Goal: Task Accomplishment & Management: Manage account settings

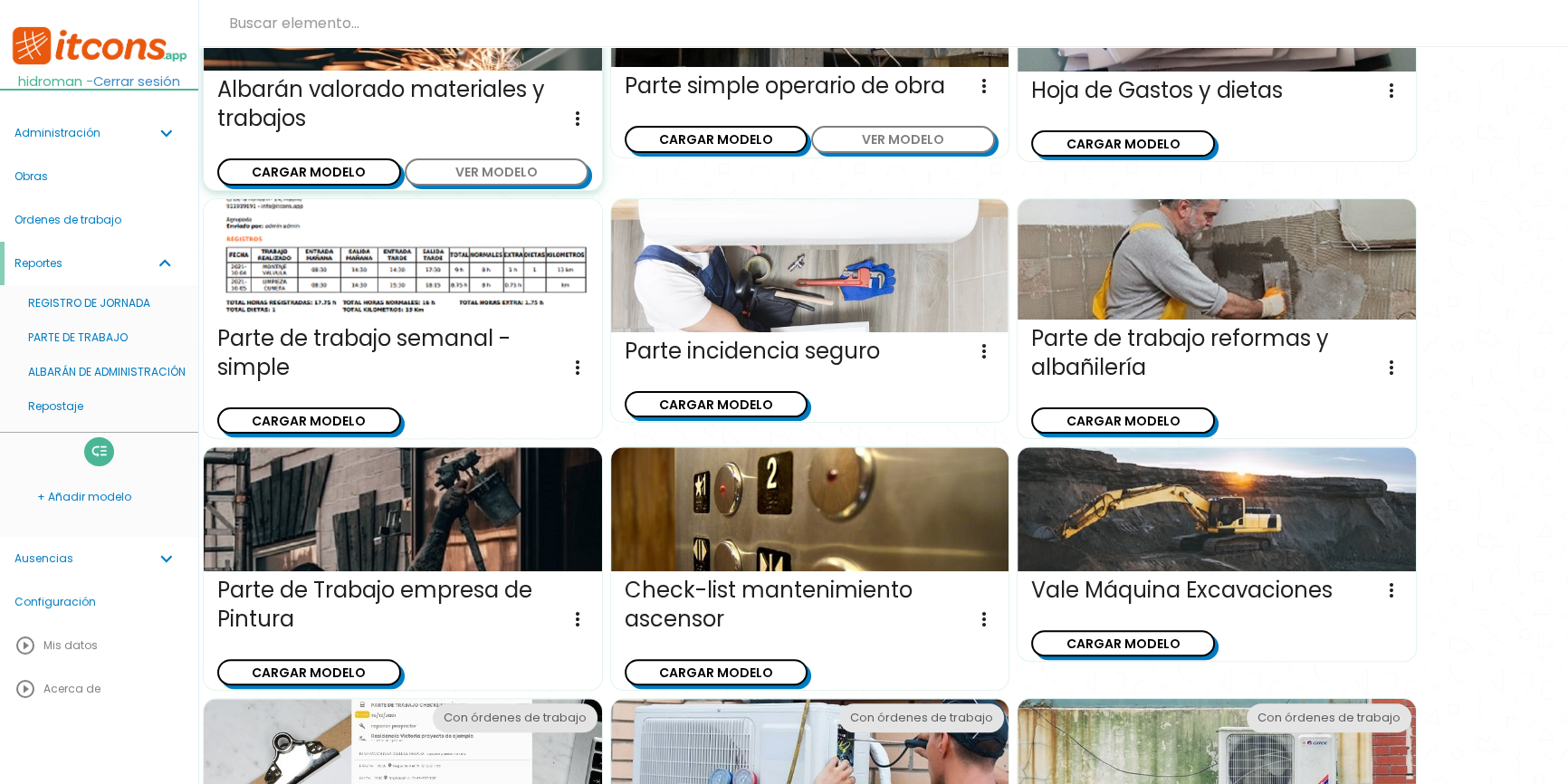
scroll to position [365, 0]
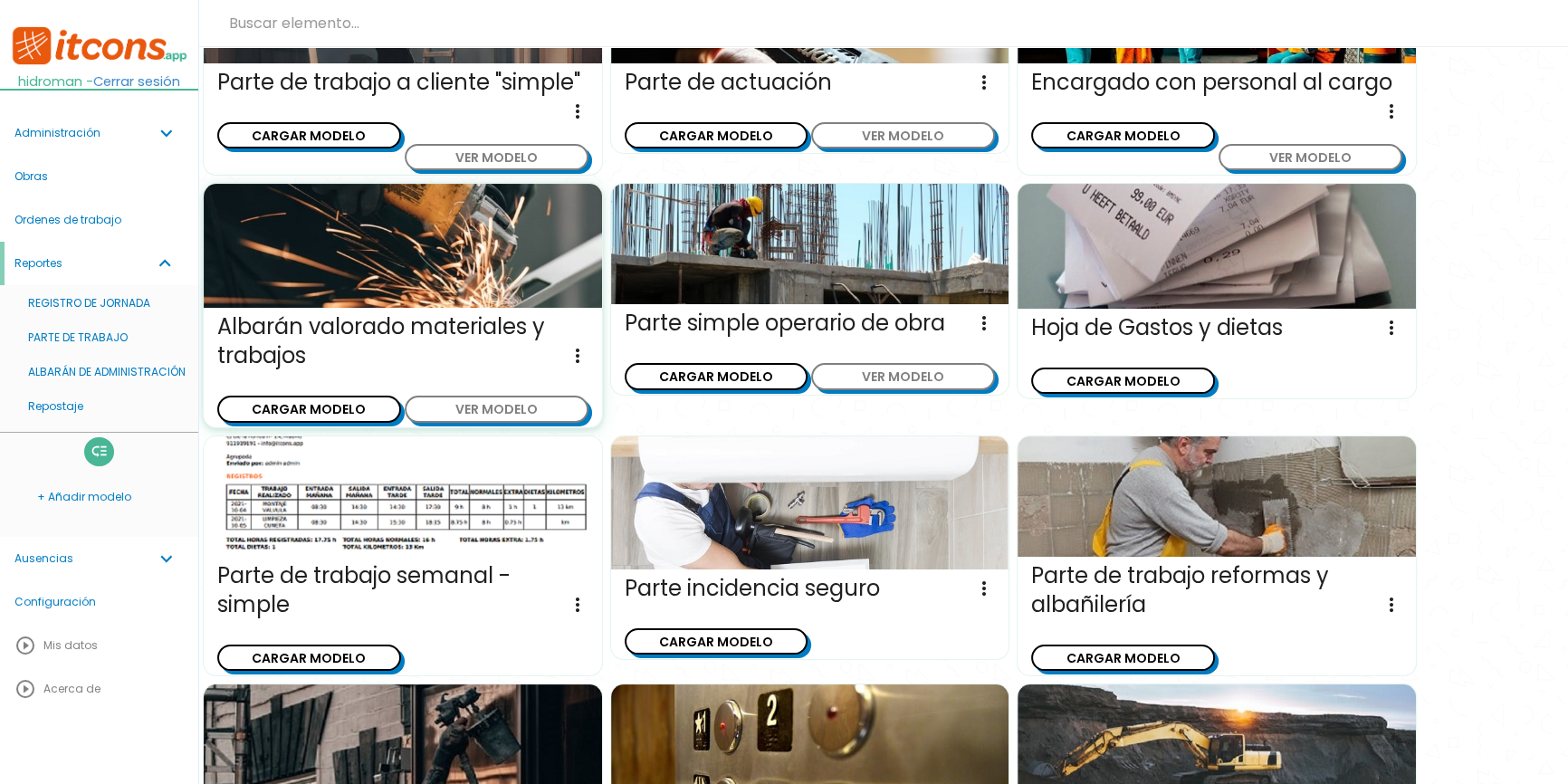
click at [580, 356] on icon "more_vert" at bounding box center [577, 356] width 22 height 29
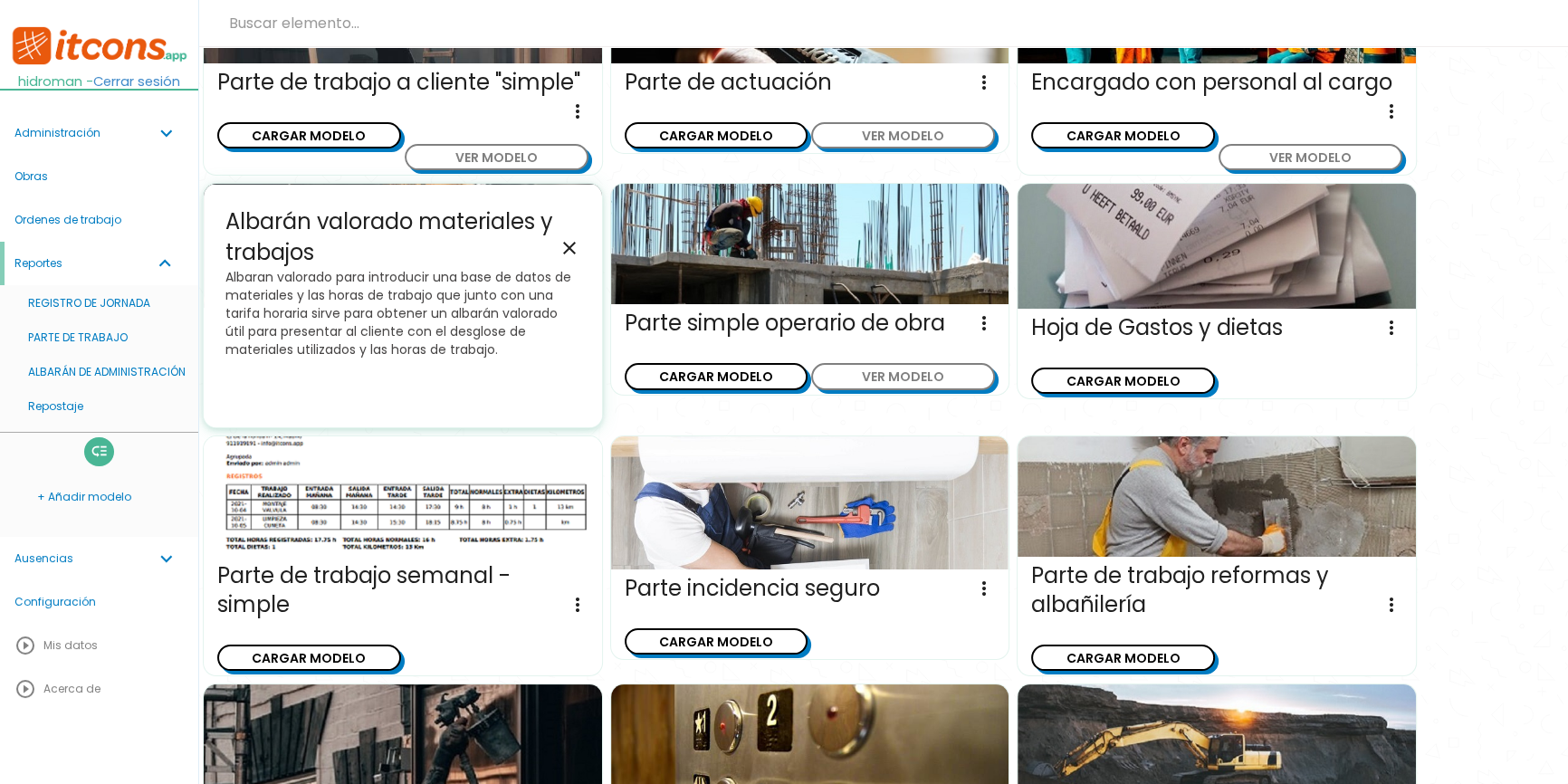
click at [563, 241] on icon "close" at bounding box center [569, 248] width 22 height 22
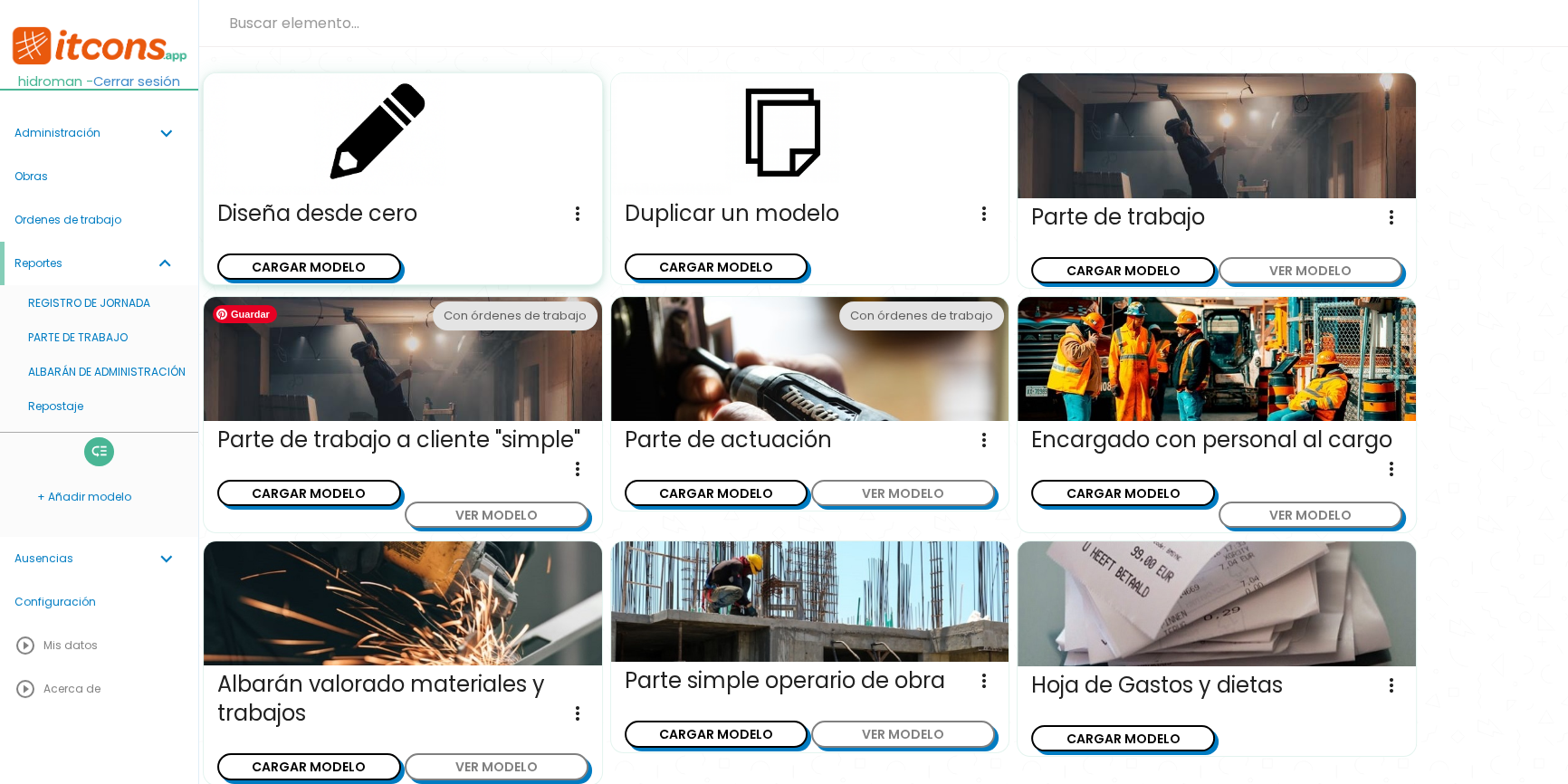
scroll to position [0, 0]
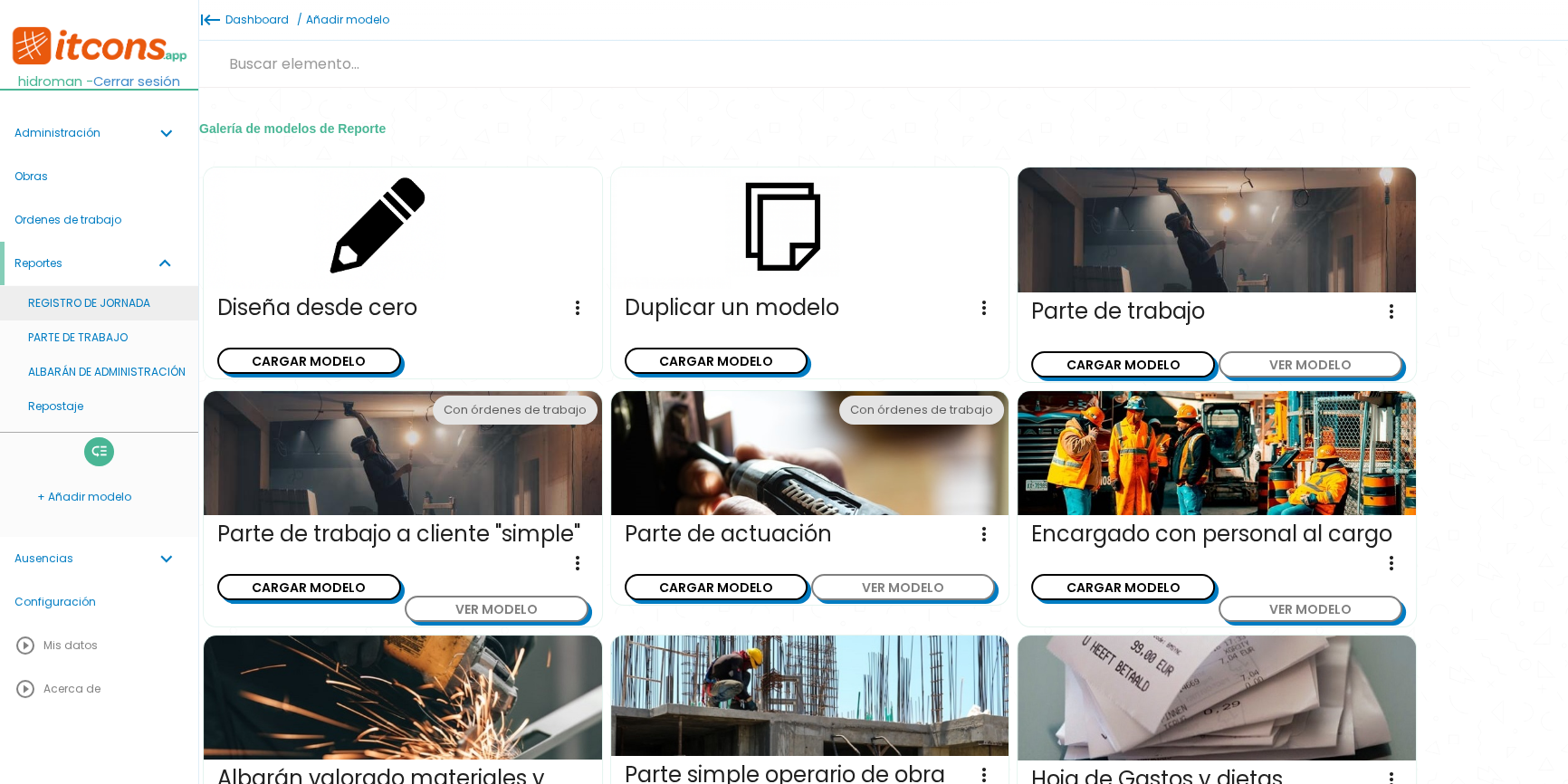
click at [89, 311] on link "REGISTRO DE JORNADA" at bounding box center [99, 303] width 199 height 34
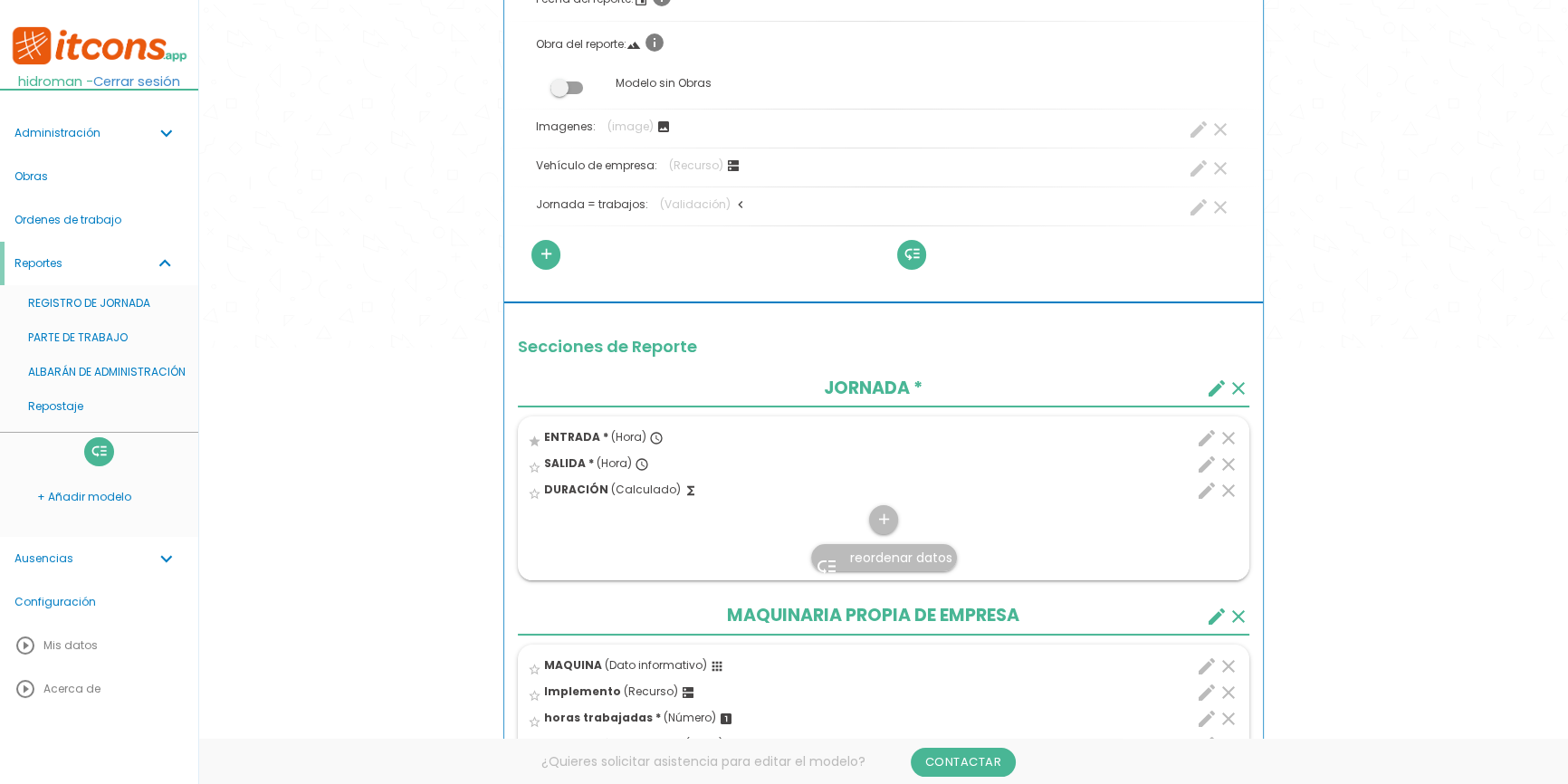
scroll to position [493, 0]
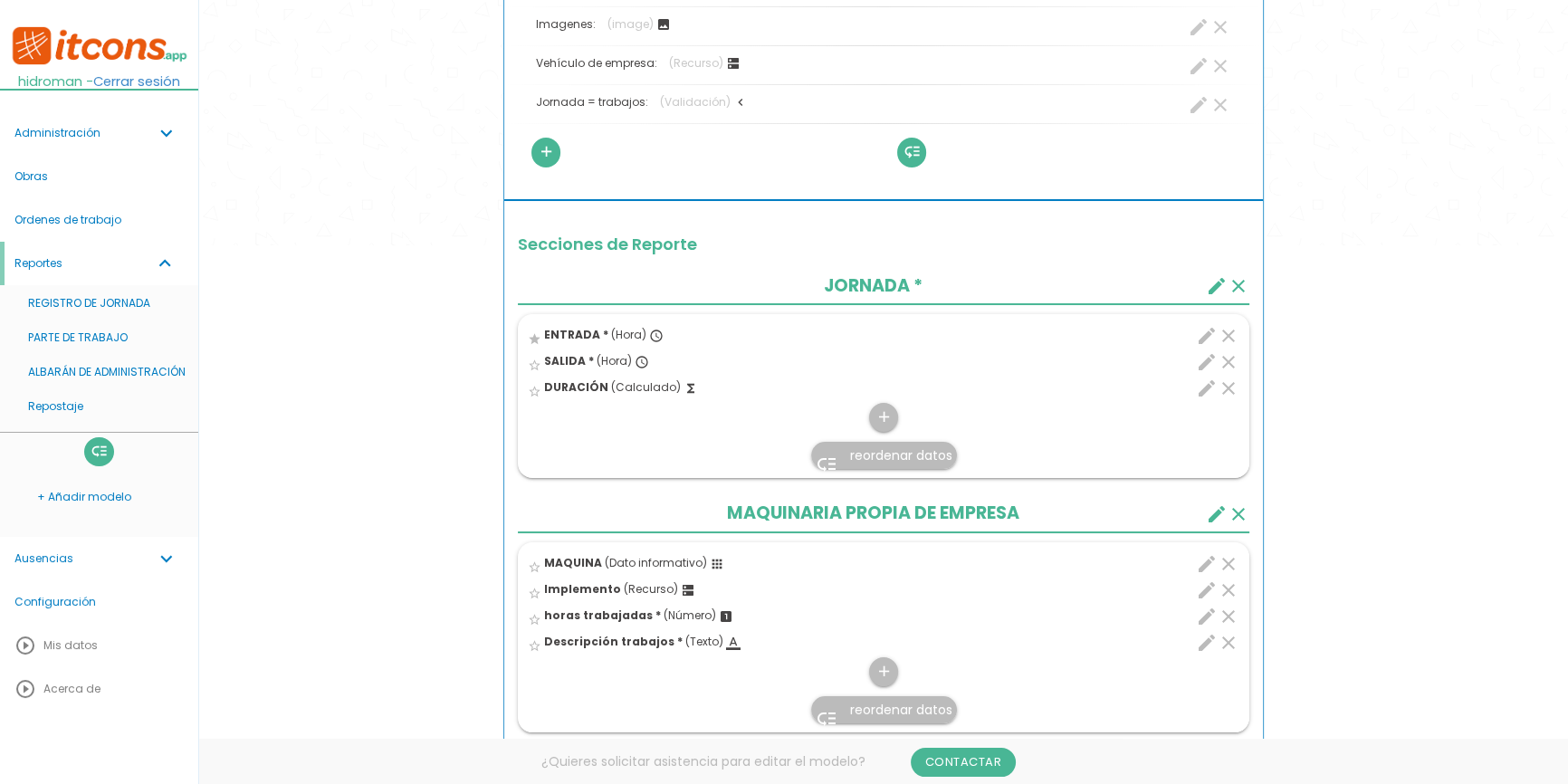
drag, startPoint x: 711, startPoint y: 308, endPoint x: 707, endPoint y: 329, distance: 21.4
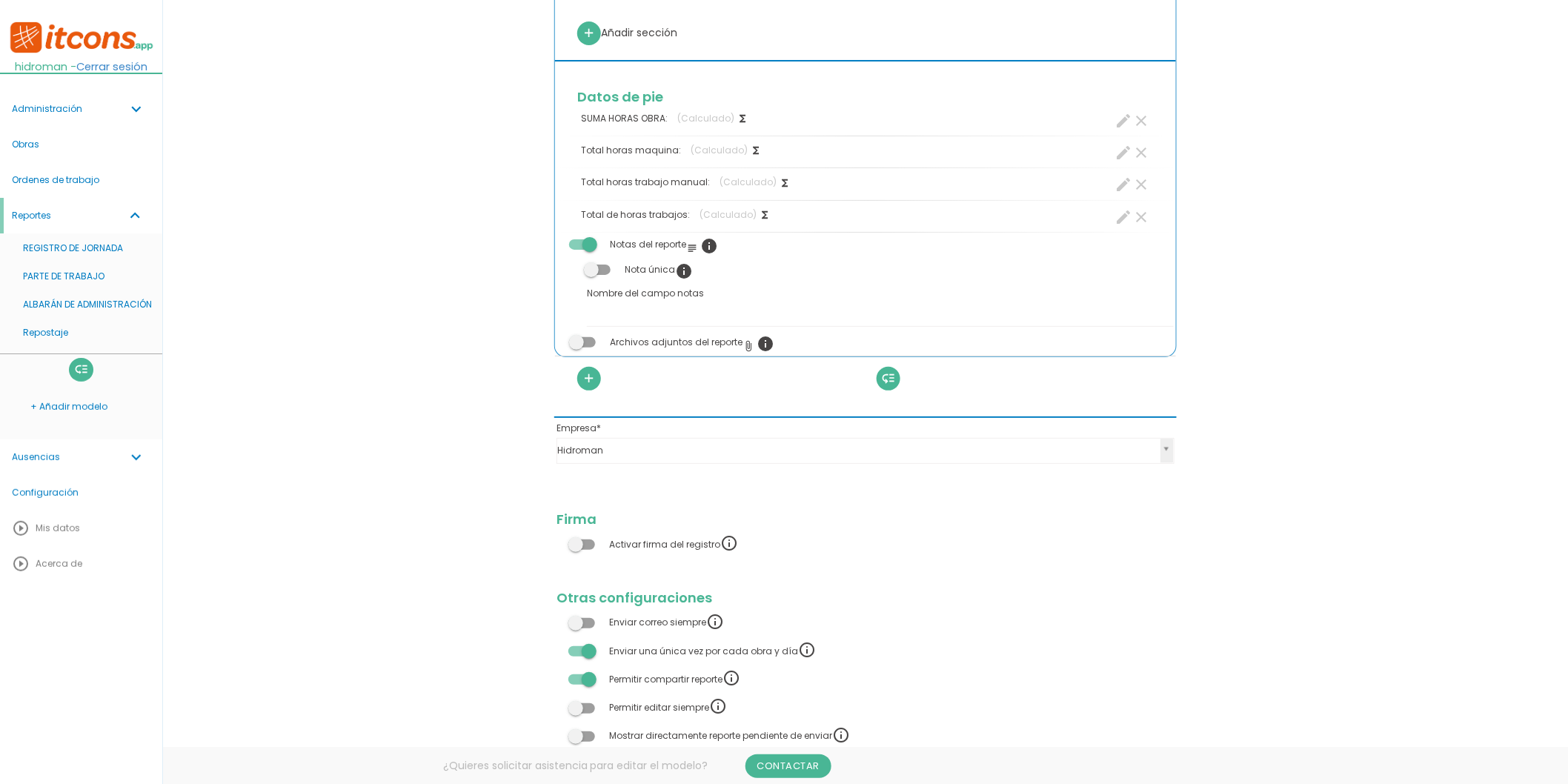
scroll to position [1293, 0]
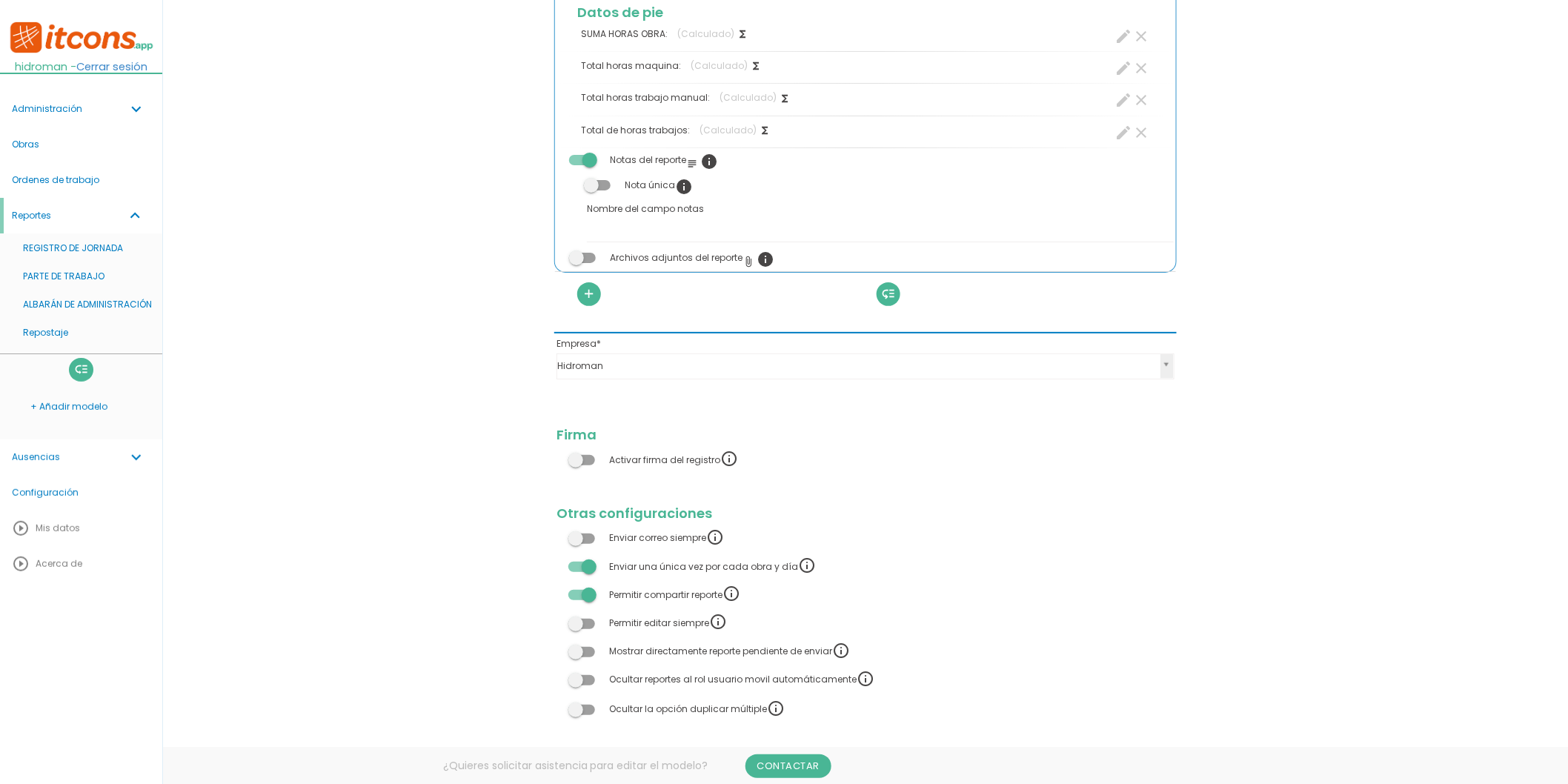
click at [590, 626] on span at bounding box center [582, 624] width 26 height 10
click at [556, 620] on input "checkbox" at bounding box center [556, 620] width 0 height 0
click at [590, 626] on span at bounding box center [582, 624] width 26 height 10
click at [556, 620] on input "checkbox" at bounding box center [556, 620] width 0 height 0
click at [586, 641] on span at bounding box center [582, 652] width 26 height 10
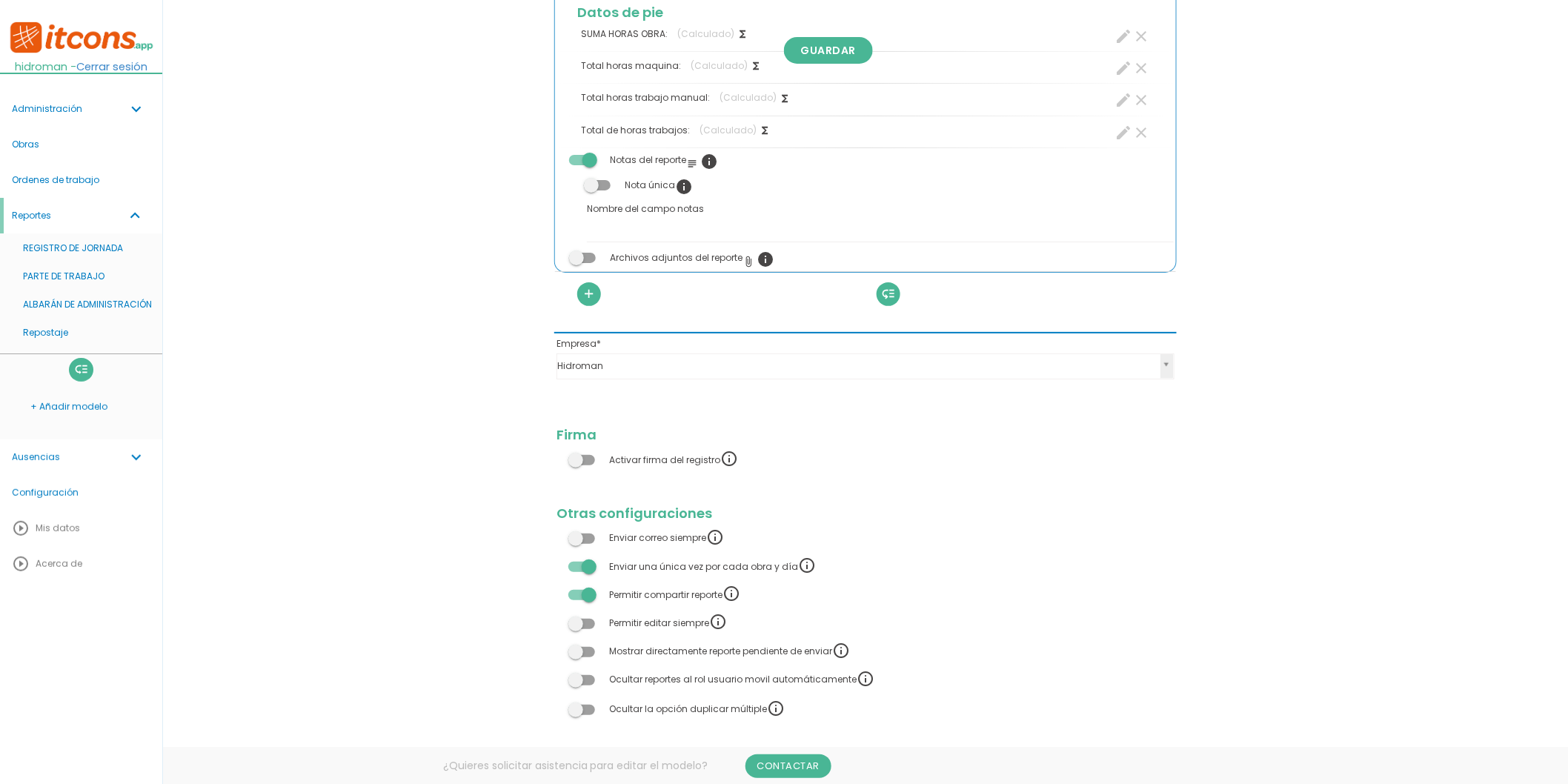
click at [556, 641] on input "checkbox" at bounding box center [556, 648] width 0 height 0
click at [586, 641] on span at bounding box center [582, 652] width 26 height 10
click at [556, 641] on input "checkbox" at bounding box center [556, 648] width 0 height 0
click at [583, 641] on span at bounding box center [582, 680] width 26 height 10
click at [556, 641] on input "checkbox" at bounding box center [556, 676] width 0 height 0
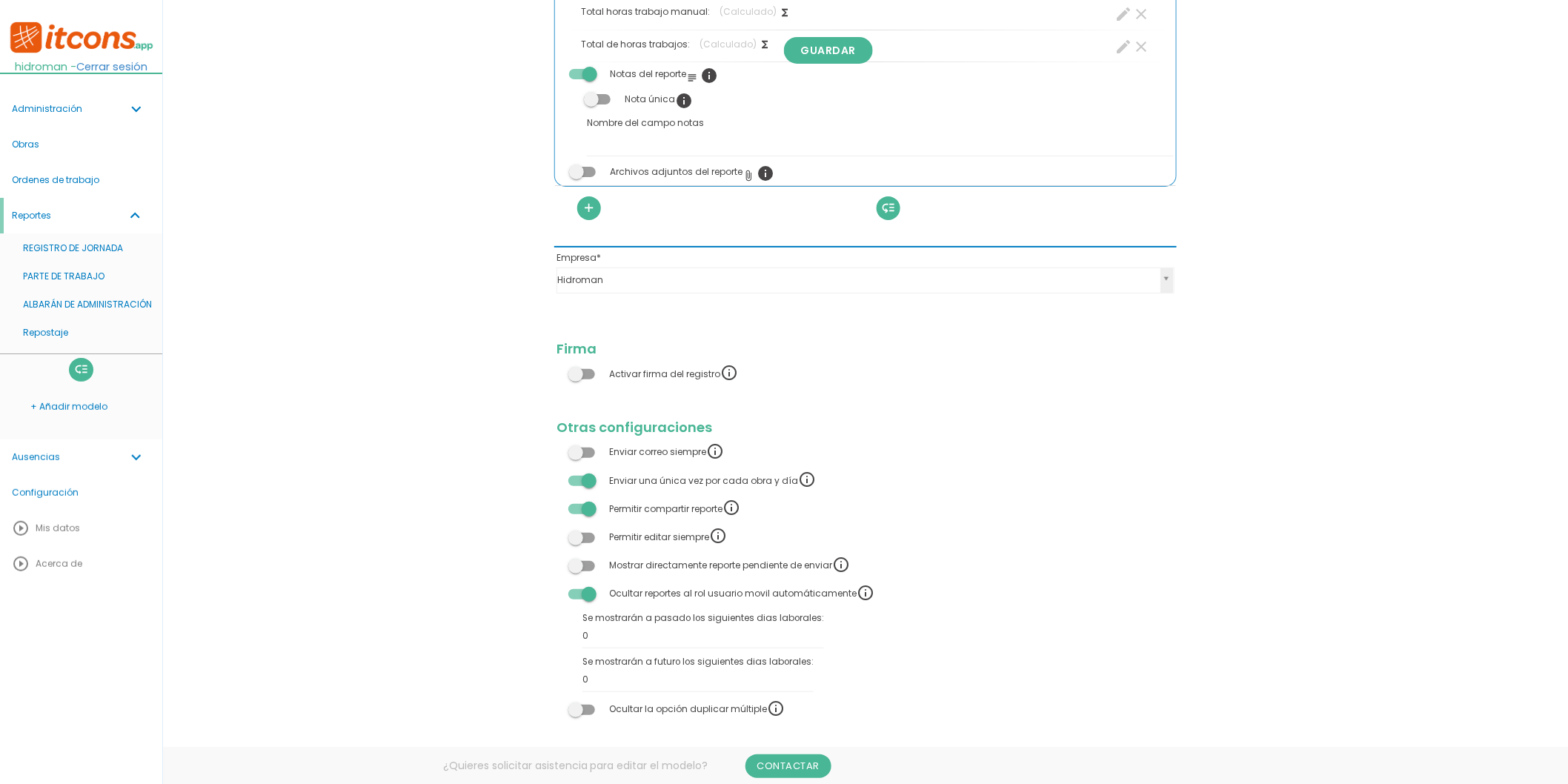
scroll to position [1380, 0]
click at [583, 601] on div "Ocultar reportes al rol usuario movil automáticamente info" at bounding box center [715, 594] width 318 height 21
click at [583, 597] on span at bounding box center [582, 594] width 26 height 10
click at [556, 590] on input "checkbox" at bounding box center [556, 590] width 0 height 0
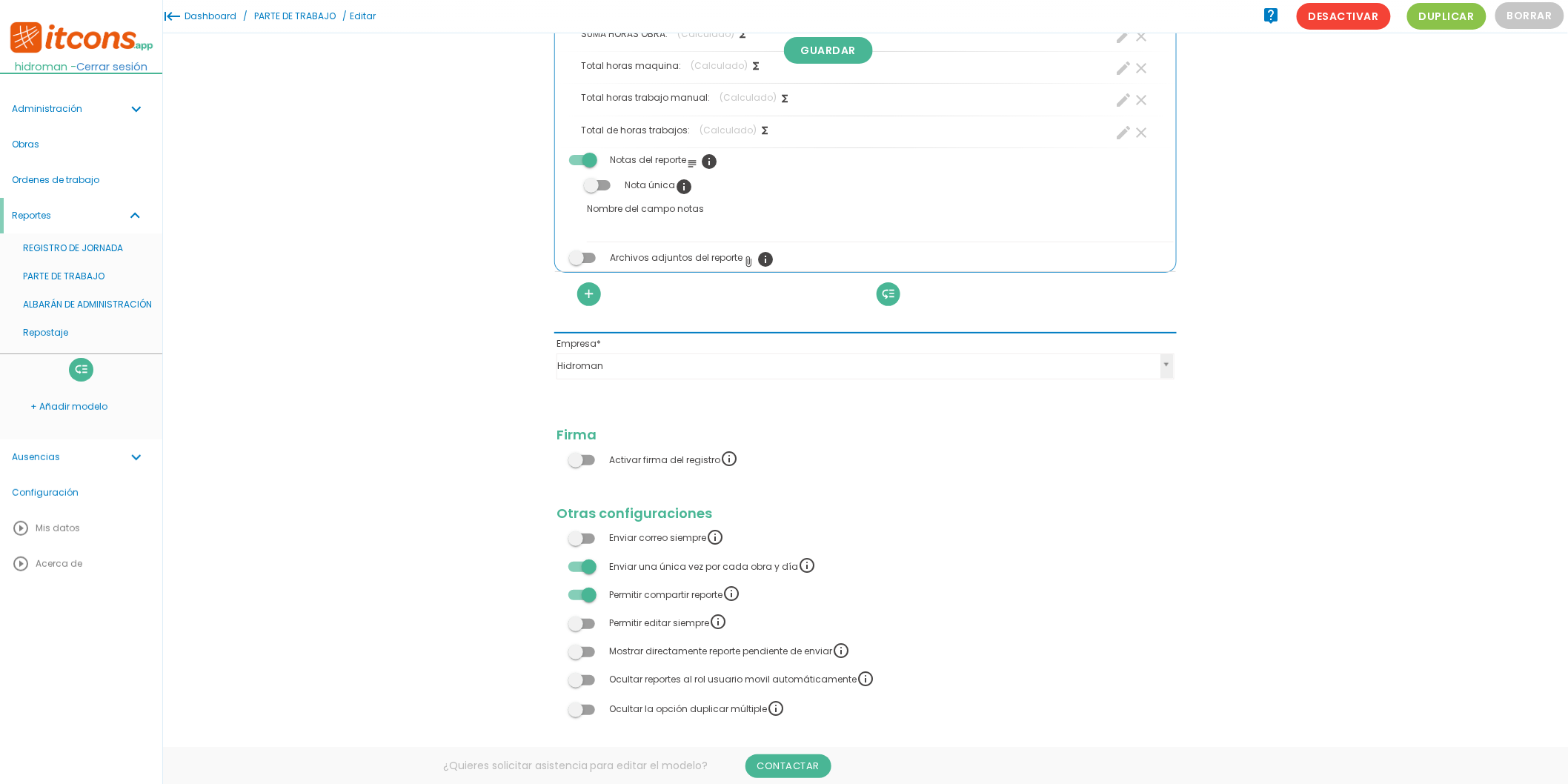
scroll to position [1260, 0]
click at [586, 641] on span at bounding box center [582, 710] width 26 height 10
click at [556, 641] on input "checkbox" at bounding box center [556, 706] width 0 height 0
click at [583, 641] on span at bounding box center [582, 710] width 26 height 10
click at [556, 641] on input "checkbox" at bounding box center [556, 706] width 0 height 0
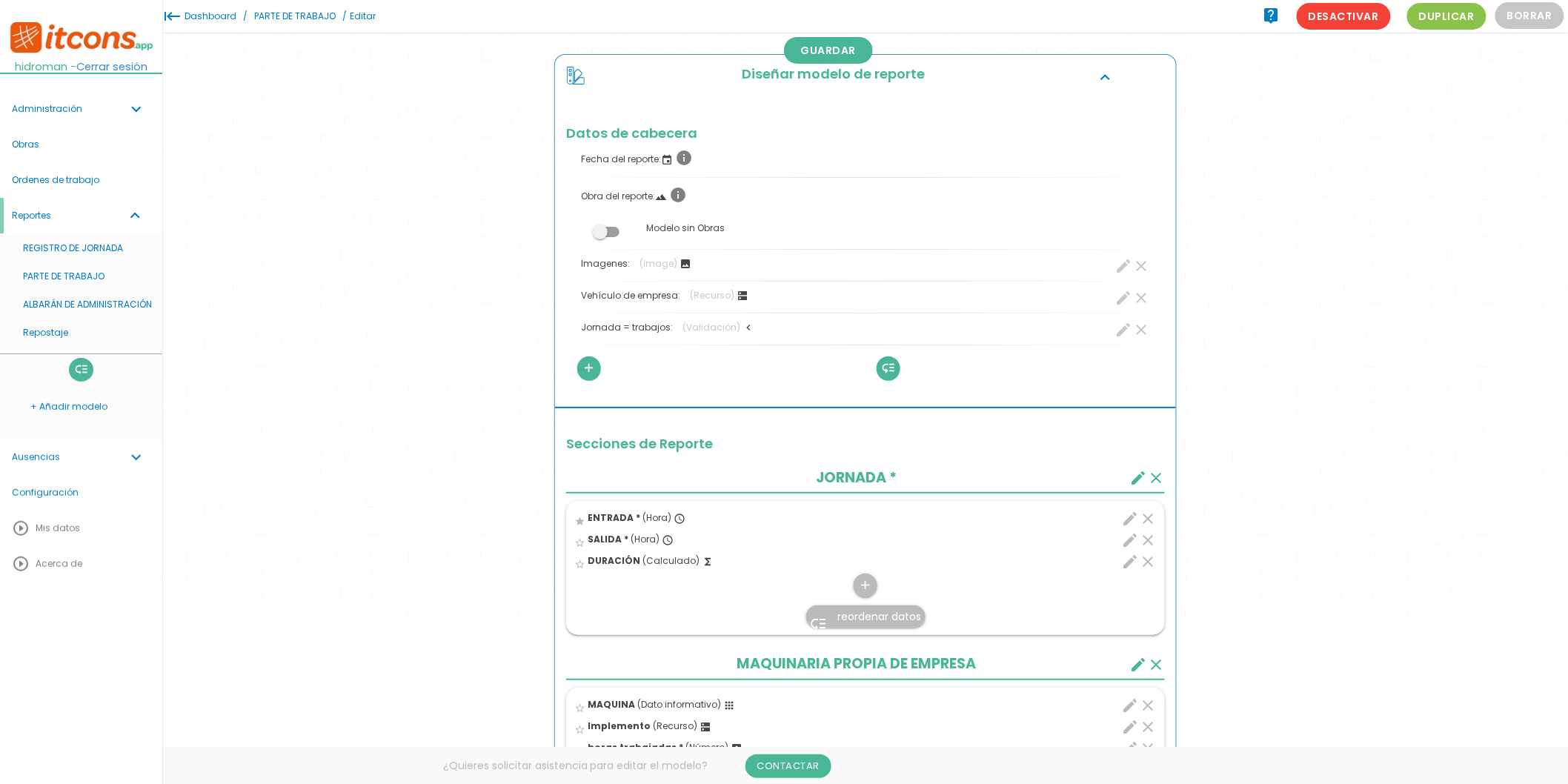
scroll to position [0, 0]
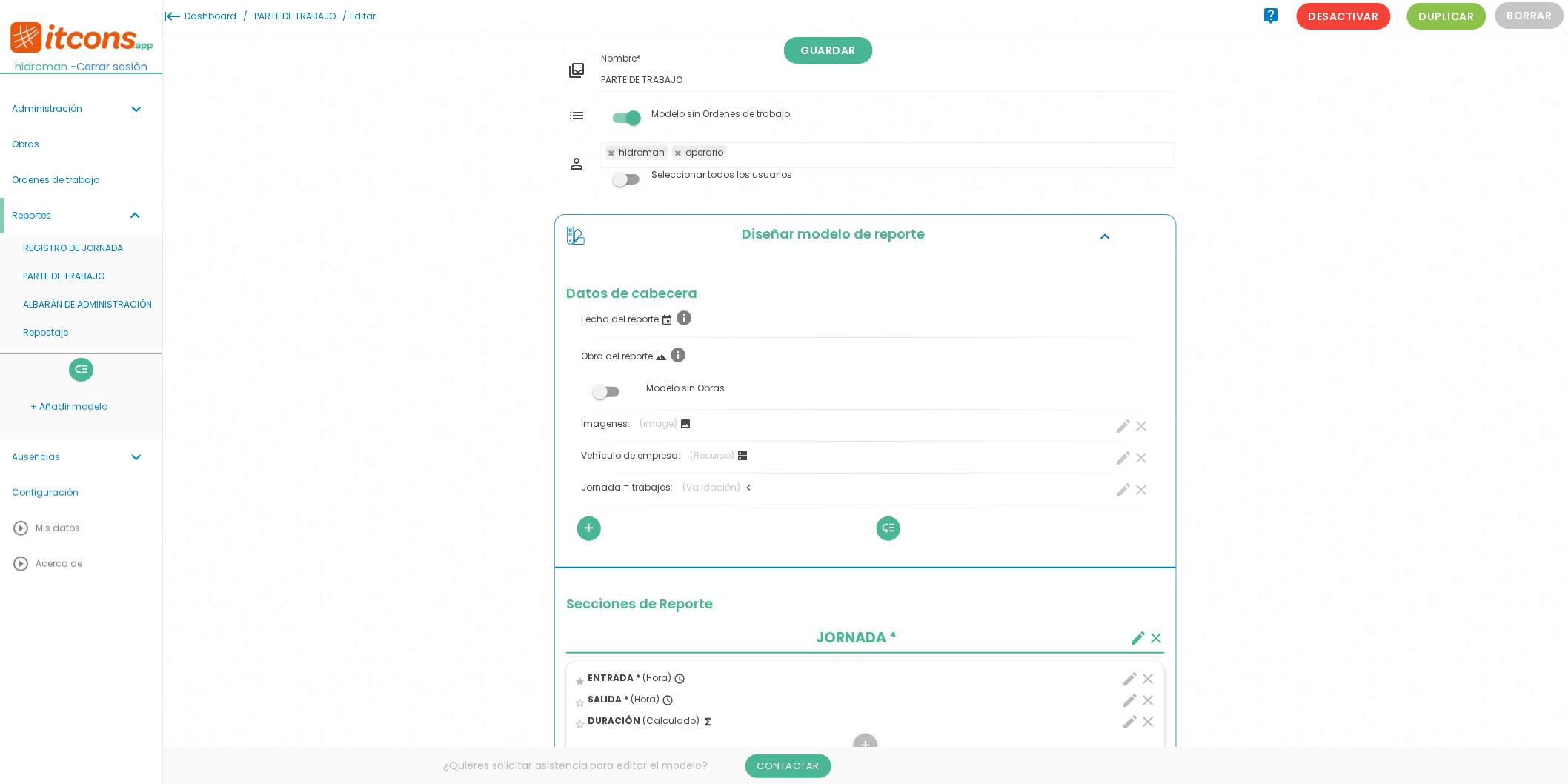
click at [304, 24] on link "PARTE DE TRABAJO" at bounding box center [294, 16] width 89 height 33
